Goal: Check status: Check status

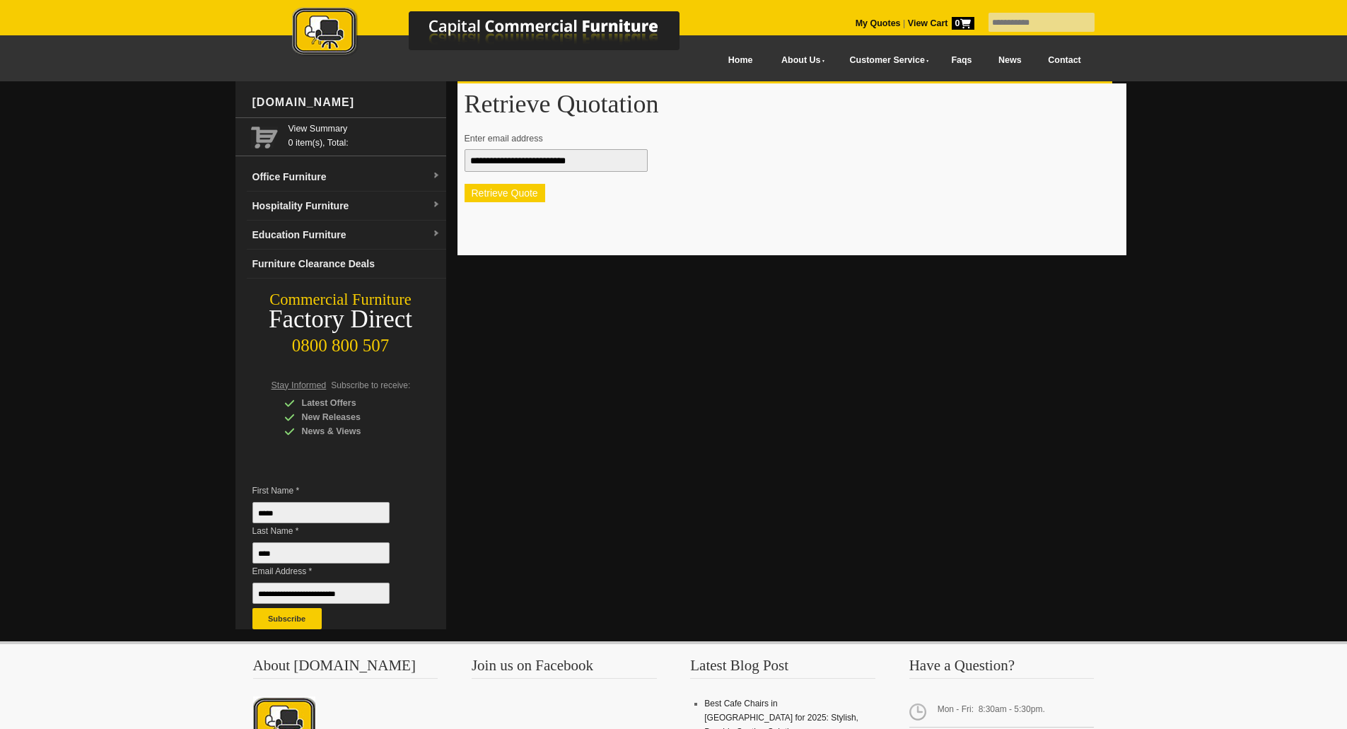
click at [515, 193] on button "Retrieve Quote" at bounding box center [504, 193] width 81 height 18
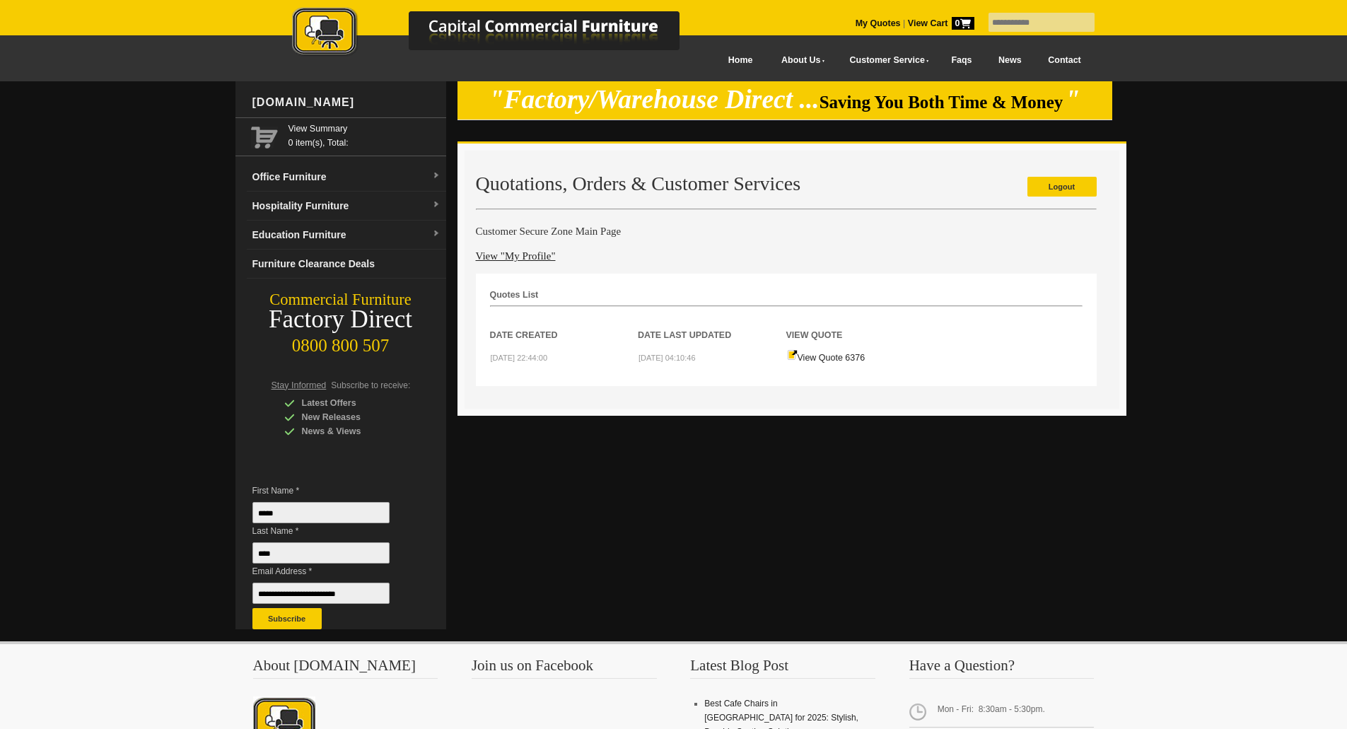
drag, startPoint x: 835, startPoint y: 358, endPoint x: 880, endPoint y: 379, distance: 49.7
click at [835, 358] on link "View Quote 6376" at bounding box center [826, 358] width 78 height 10
